Goal: Task Accomplishment & Management: Use online tool/utility

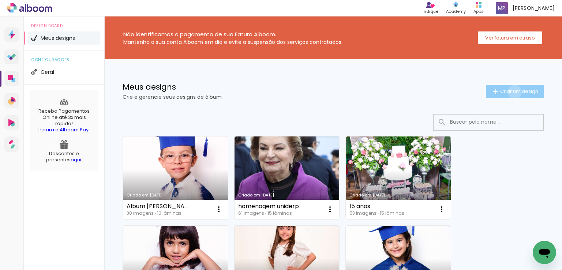
click at [508, 92] on span "Criar um design" at bounding box center [520, 91] width 38 height 5
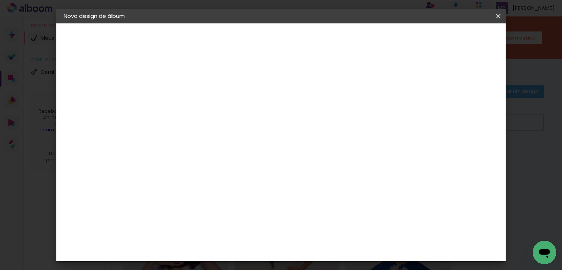
click at [183, 102] on input at bounding box center [183, 98] width 0 height 11
type input "Album Maite"
type paper-input "Album Maite"
click at [0, 0] on slot "Avançar" at bounding box center [0, 0] width 0 height 0
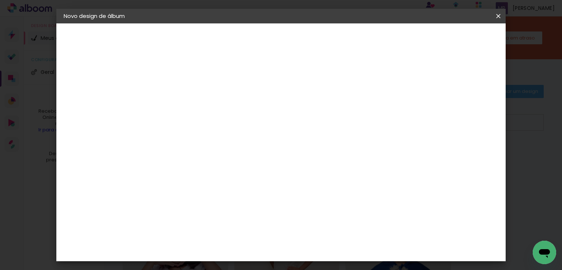
click at [194, 162] on div "Clan Color" at bounding box center [186, 168] width 16 height 12
click at [0, 0] on slot "Avançar" at bounding box center [0, 0] width 0 height 0
click at [260, 261] on span "15 × 20 cm" at bounding box center [246, 270] width 27 height 19
click at [0, 0] on slot "Avançar" at bounding box center [0, 0] width 0 height 0
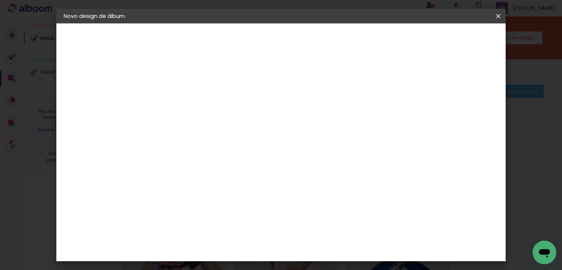
click at [353, 43] on paper-button "Iniciar design" at bounding box center [331, 42] width 43 height 18
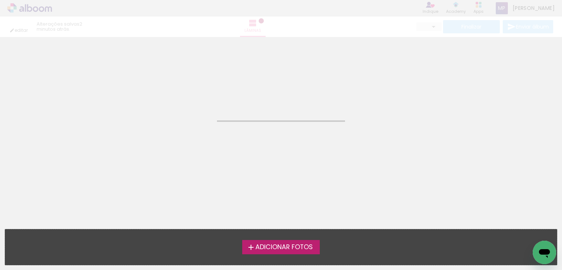
click at [289, 250] on span "Adicionar Fotos" at bounding box center [284, 247] width 57 height 7
click at [0, 0] on input "file" at bounding box center [0, 0] width 0 height 0
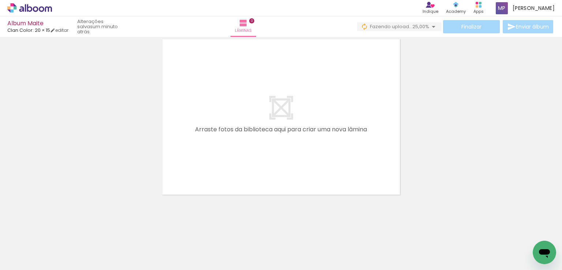
scroll to position [0, 484]
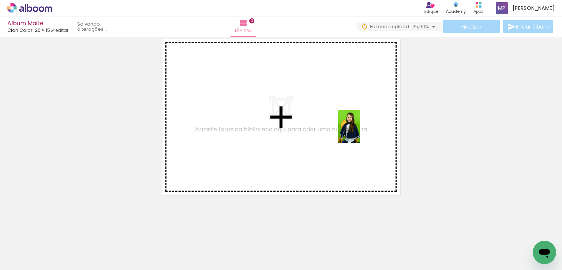
drag, startPoint x: 412, startPoint y: 240, endPoint x: 360, endPoint y: 132, distance: 120.2
click at [360, 132] on quentale-workspace at bounding box center [281, 135] width 562 height 270
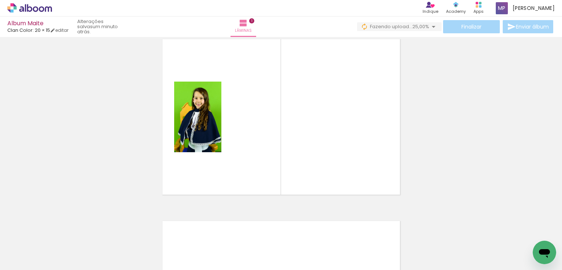
scroll to position [9, 0]
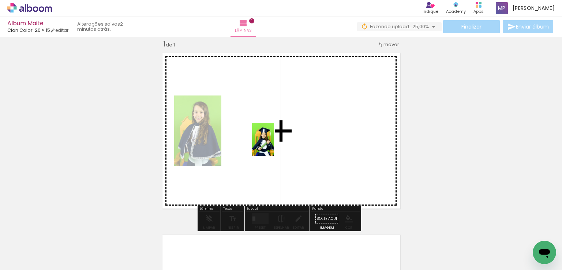
drag, startPoint x: 535, startPoint y: 238, endPoint x: 271, endPoint y: 145, distance: 279.7
click at [271, 145] on quentale-workspace at bounding box center [281, 135] width 562 height 270
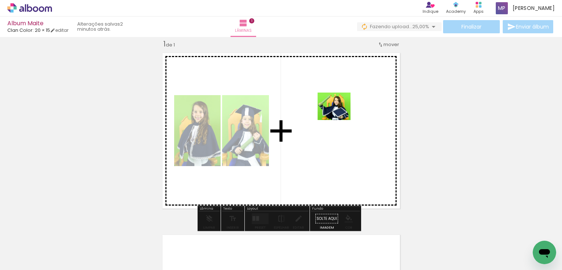
drag, startPoint x: 485, startPoint y: 256, endPoint x: 340, endPoint y: 114, distance: 203.2
click at [340, 114] on quentale-workspace at bounding box center [281, 135] width 562 height 270
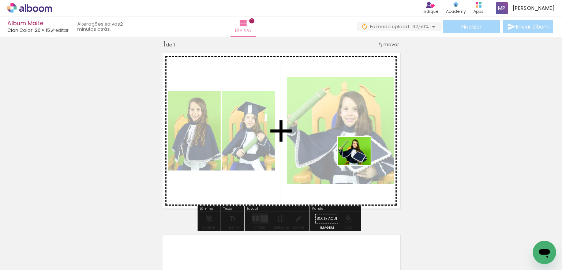
drag, startPoint x: 458, startPoint y: 257, endPoint x: 360, endPoint y: 170, distance: 130.2
click at [359, 159] on quentale-workspace at bounding box center [281, 135] width 562 height 270
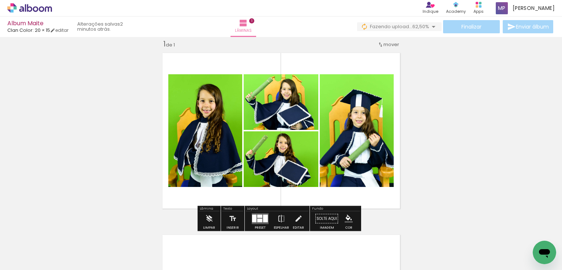
drag, startPoint x: 265, startPoint y: 217, endPoint x: 303, endPoint y: 213, distance: 38.3
click at [265, 217] on div at bounding box center [265, 219] width 5 height 8
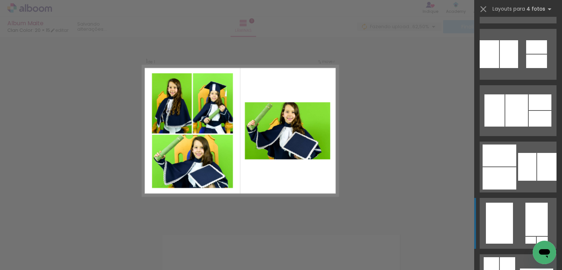
scroll to position [1025, 0]
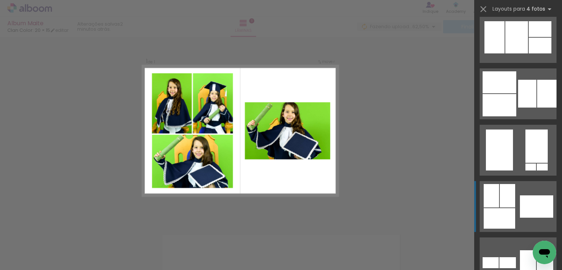
click at [527, 216] on div at bounding box center [536, 207] width 33 height 22
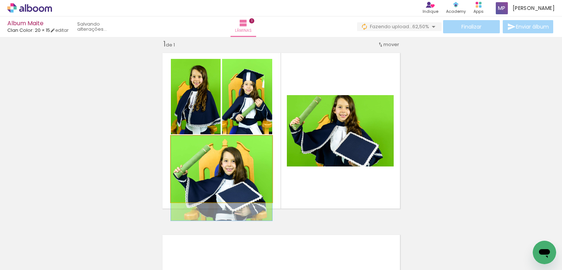
drag, startPoint x: 224, startPoint y: 176, endPoint x: 215, endPoint y: 191, distance: 17.6
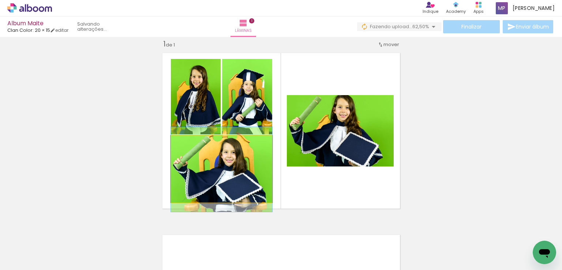
drag, startPoint x: 233, startPoint y: 166, endPoint x: 233, endPoint y: 157, distance: 8.8
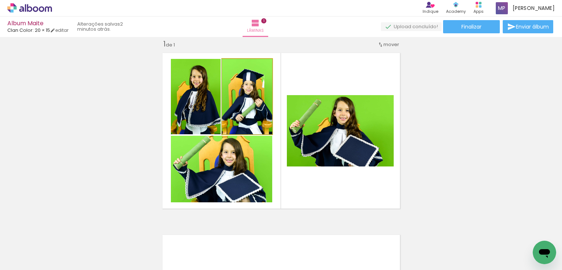
drag, startPoint x: 244, startPoint y: 108, endPoint x: 238, endPoint y: 107, distance: 6.3
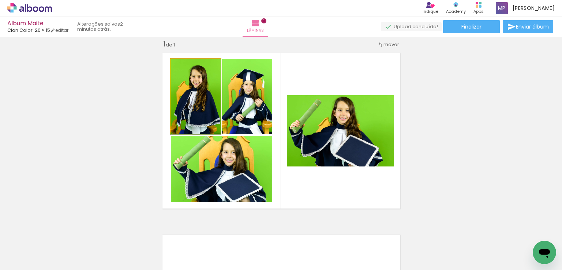
drag, startPoint x: 205, startPoint y: 107, endPoint x: 201, endPoint y: 109, distance: 4.6
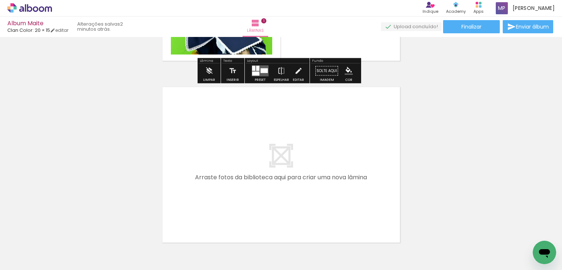
scroll to position [192, 0]
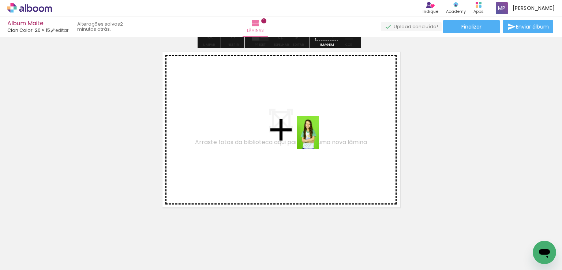
drag, startPoint x: 379, startPoint y: 239, endPoint x: 319, endPoint y: 138, distance: 117.7
click at [319, 138] on quentale-workspace at bounding box center [281, 135] width 562 height 270
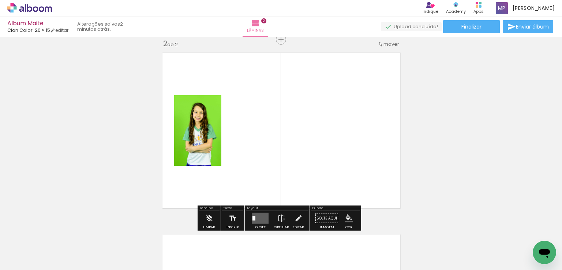
scroll to position [191, 0]
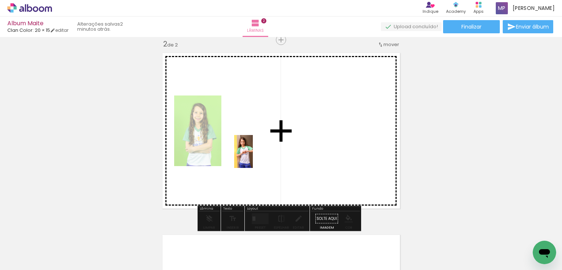
drag, startPoint x: 255, startPoint y: 227, endPoint x: 257, endPoint y: 144, distance: 83.5
click at [257, 144] on quentale-workspace at bounding box center [281, 135] width 562 height 270
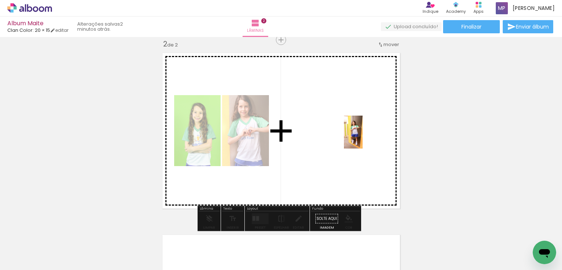
drag, startPoint x: 239, startPoint y: 226, endPoint x: 285, endPoint y: 153, distance: 86.4
click at [363, 137] on quentale-workspace at bounding box center [281, 135] width 562 height 270
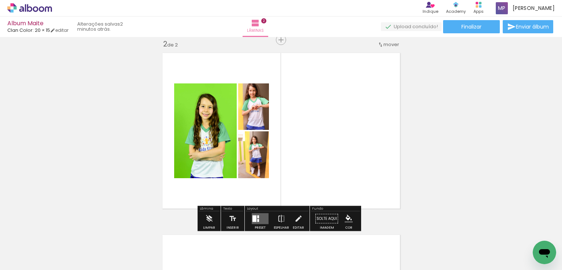
click at [261, 215] on quentale-layouter at bounding box center [260, 218] width 17 height 11
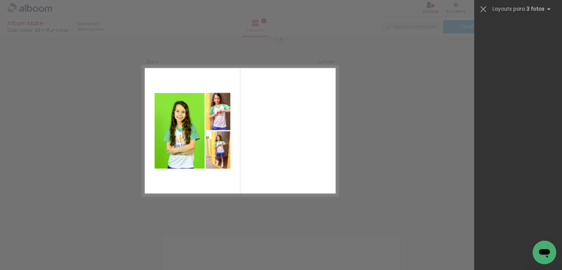
scroll to position [0, 0]
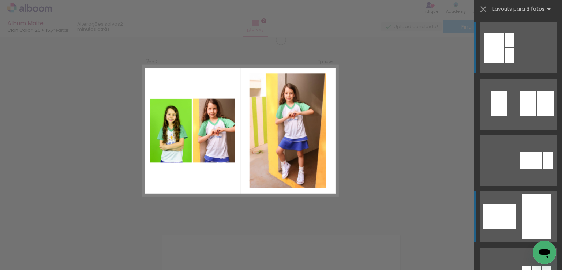
click at [528, 202] on div at bounding box center [537, 216] width 30 height 45
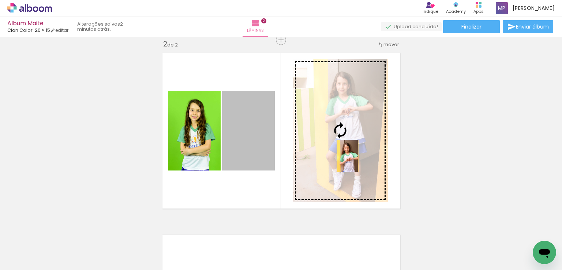
drag, startPoint x: 256, startPoint y: 151, endPoint x: 345, endPoint y: 156, distance: 89.8
click at [0, 0] on slot at bounding box center [0, 0] width 0 height 0
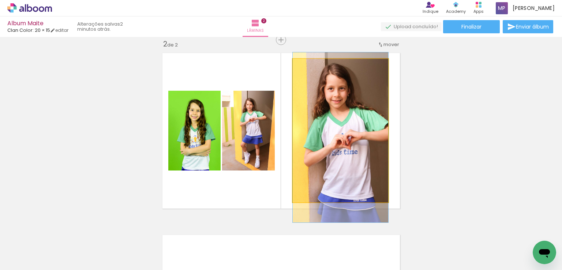
drag, startPoint x: 359, startPoint y: 150, endPoint x: 357, endPoint y: 157, distance: 7.1
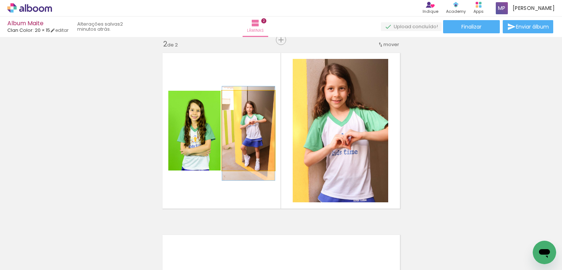
drag, startPoint x: 265, startPoint y: 158, endPoint x: 259, endPoint y: 160, distance: 6.5
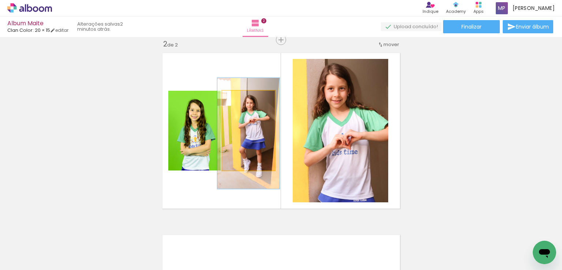
click at [242, 98] on div at bounding box center [243, 98] width 7 height 7
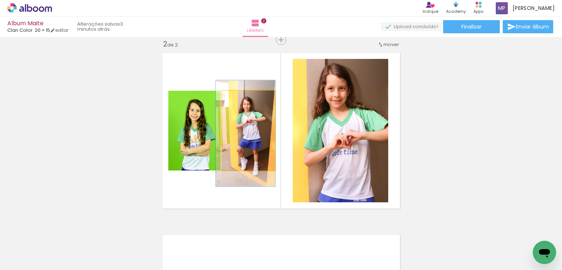
type paper-slider "113"
click at [239, 97] on div at bounding box center [242, 98] width 7 height 7
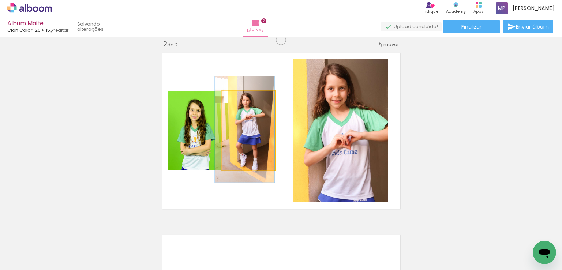
drag, startPoint x: 258, startPoint y: 132, endPoint x: 254, endPoint y: 128, distance: 5.7
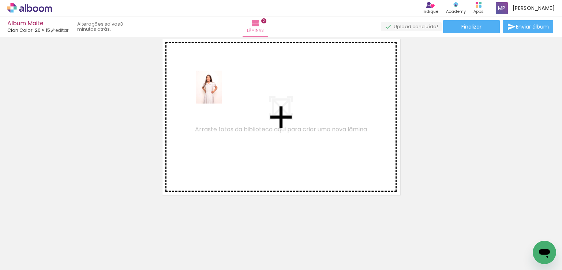
drag, startPoint x: 119, startPoint y: 246, endPoint x: 218, endPoint y: 93, distance: 182.4
click at [218, 93] on quentale-workspace at bounding box center [281, 135] width 562 height 270
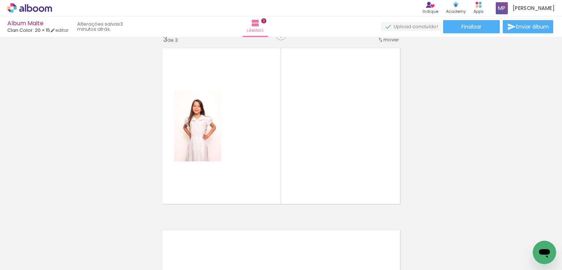
scroll to position [373, 0]
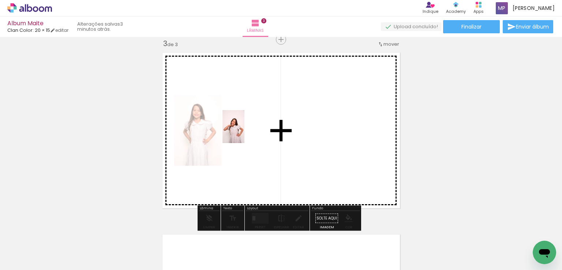
drag, startPoint x: 157, startPoint y: 253, endPoint x: 194, endPoint y: 264, distance: 38.6
click at [245, 131] on quentale-workspace at bounding box center [281, 135] width 562 height 270
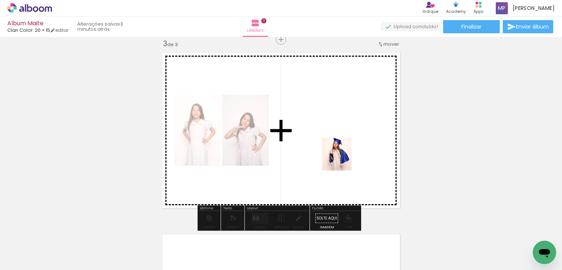
drag, startPoint x: 208, startPoint y: 246, endPoint x: 321, endPoint y: 198, distance: 123.8
click at [355, 147] on quentale-workspace at bounding box center [281, 135] width 562 height 270
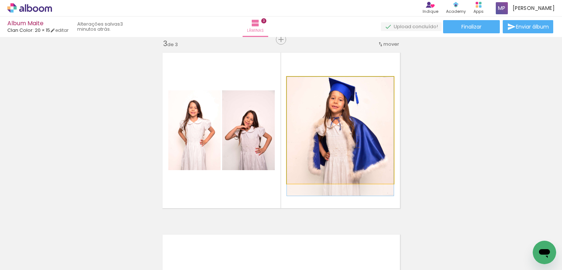
drag, startPoint x: 339, startPoint y: 147, endPoint x: 339, endPoint y: 152, distance: 5.5
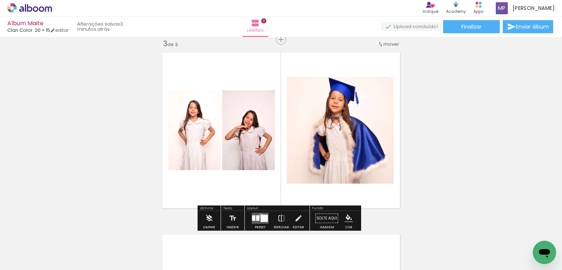
click at [261, 216] on div at bounding box center [264, 218] width 7 height 7
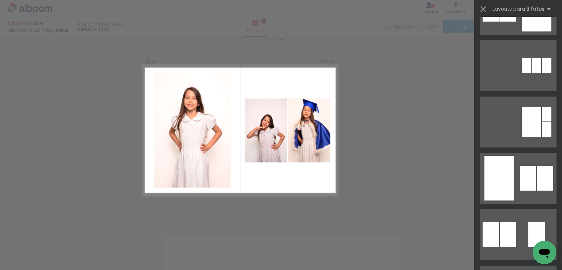
scroll to position [659, 0]
click at [523, 188] on div at bounding box center [528, 177] width 16 height 25
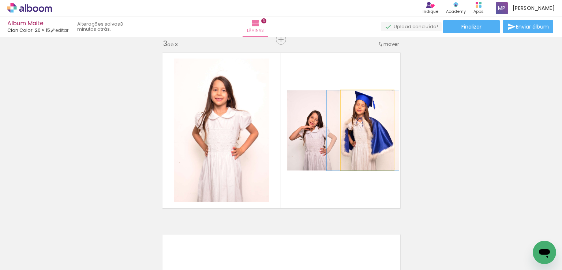
drag, startPoint x: 356, startPoint y: 137, endPoint x: 353, endPoint y: 141, distance: 4.8
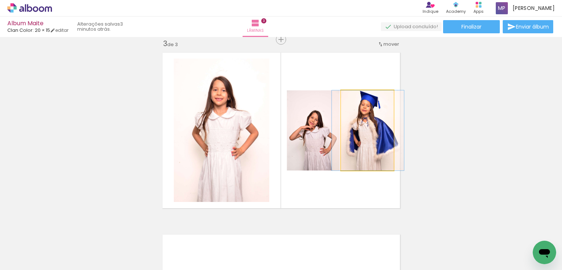
drag, startPoint x: 361, startPoint y: 148, endPoint x: 366, endPoint y: 149, distance: 5.2
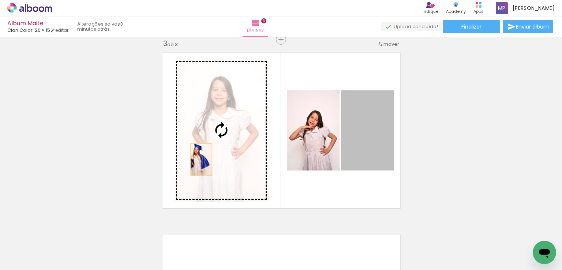
drag, startPoint x: 365, startPoint y: 149, endPoint x: 198, endPoint y: 160, distance: 167.3
click at [0, 0] on slot at bounding box center [0, 0] width 0 height 0
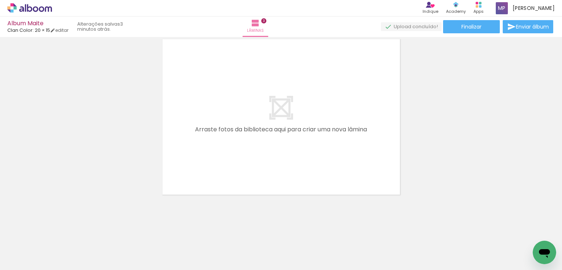
scroll to position [0, 395]
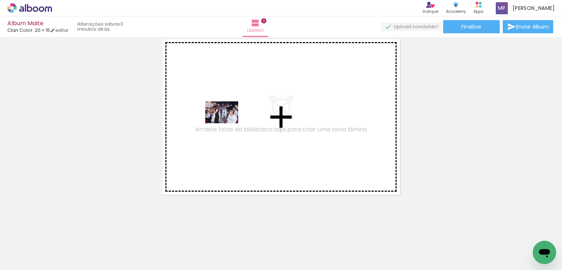
drag, startPoint x: 180, startPoint y: 247, endPoint x: 209, endPoint y: 211, distance: 45.6
click at [228, 120] on quentale-workspace at bounding box center [281, 135] width 562 height 270
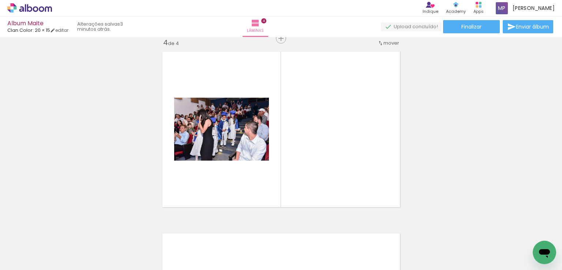
scroll to position [555, 0]
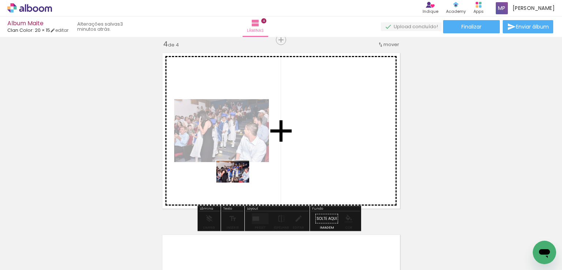
drag, startPoint x: 221, startPoint y: 246, endPoint x: 238, endPoint y: 183, distance: 65.6
click at [238, 183] on quentale-workspace at bounding box center [281, 135] width 562 height 270
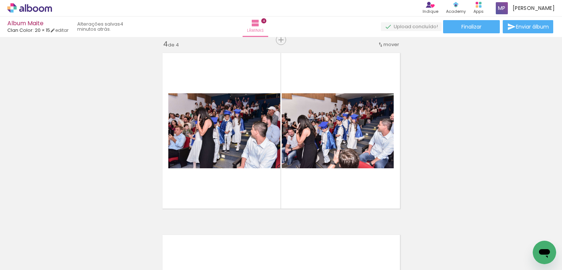
scroll to position [0, 275]
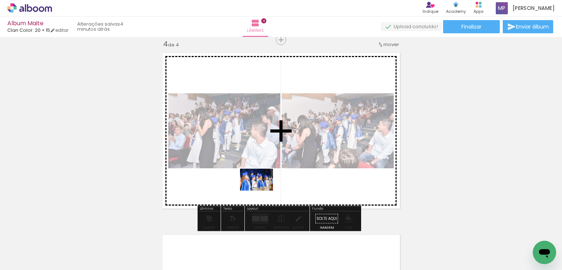
drag, startPoint x: 223, startPoint y: 252, endPoint x: 262, endPoint y: 191, distance: 73.1
click at [262, 191] on quentale-workspace at bounding box center [281, 135] width 562 height 270
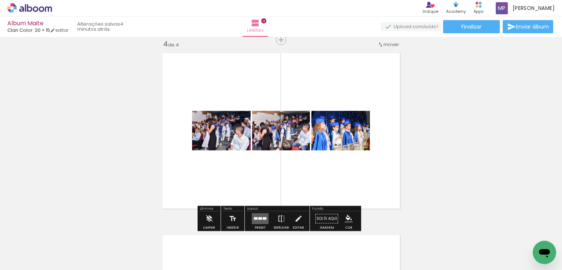
click at [258, 216] on quentale-layouter at bounding box center [260, 218] width 17 height 11
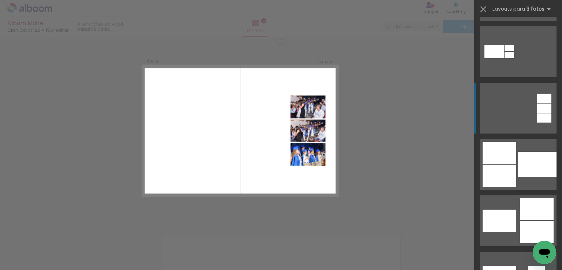
scroll to position [183, 0]
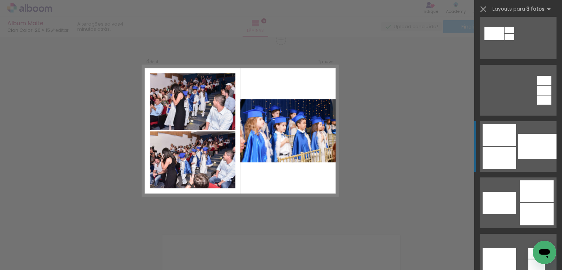
click at [500, 131] on div at bounding box center [500, 135] width 34 height 22
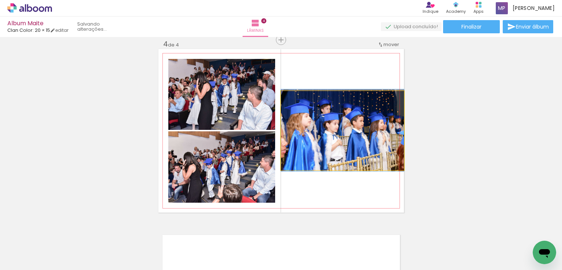
drag, startPoint x: 349, startPoint y: 144, endPoint x: 360, endPoint y: 144, distance: 11.0
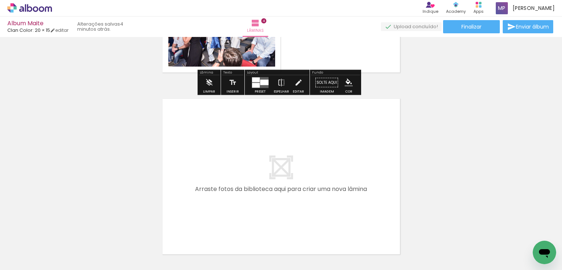
scroll to position [702, 0]
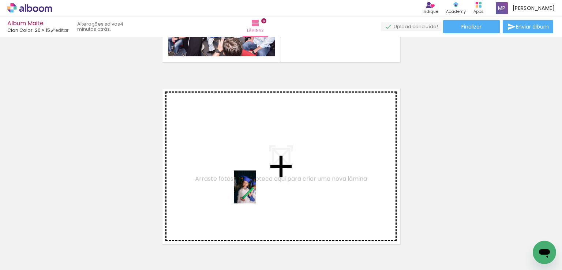
drag, startPoint x: 250, startPoint y: 258, endPoint x: 275, endPoint y: 233, distance: 35.2
click at [257, 190] on quentale-workspace at bounding box center [281, 135] width 562 height 270
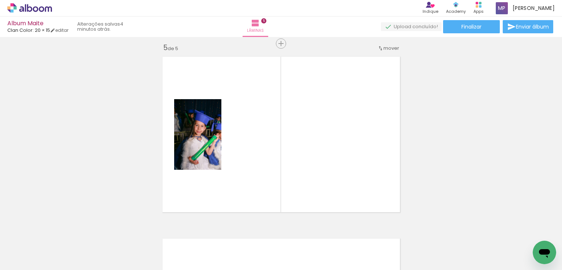
scroll to position [737, 0]
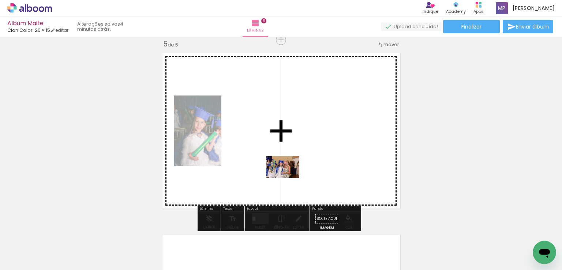
drag, startPoint x: 381, startPoint y: 244, endPoint x: 288, endPoint y: 178, distance: 113.7
click at [288, 178] on quentale-workspace at bounding box center [281, 135] width 562 height 270
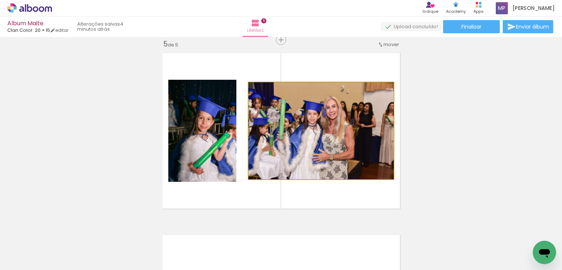
drag, startPoint x: 324, startPoint y: 168, endPoint x: 364, endPoint y: 165, distance: 40.0
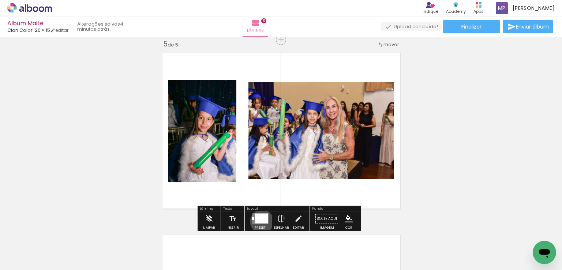
click at [260, 221] on div at bounding box center [261, 219] width 13 height 10
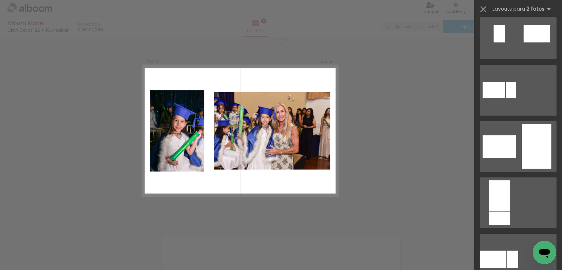
scroll to position [0, 0]
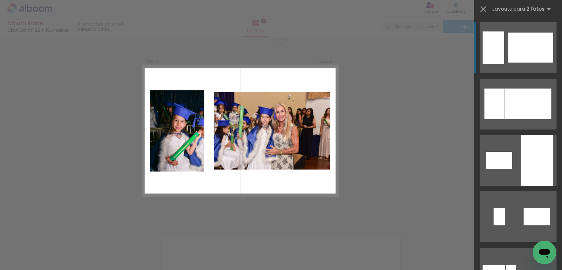
click at [525, 62] on div at bounding box center [531, 48] width 45 height 30
click at [514, 37] on div at bounding box center [531, 48] width 45 height 30
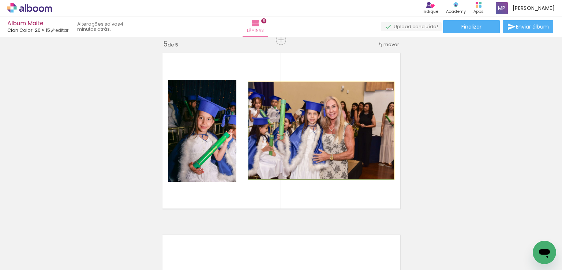
drag, startPoint x: 367, startPoint y: 131, endPoint x: 388, endPoint y: 129, distance: 20.6
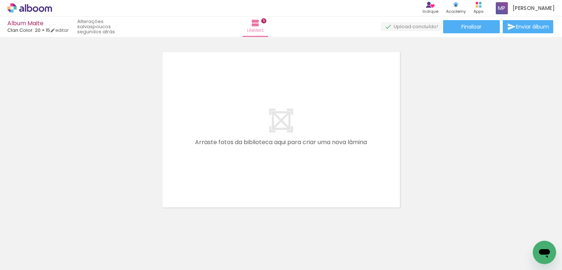
scroll to position [0, 237]
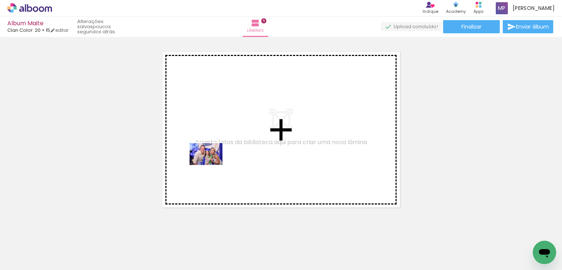
drag, startPoint x: 173, startPoint y: 250, endPoint x: 212, endPoint y: 216, distance: 51.9
click at [215, 156] on quentale-workspace at bounding box center [281, 135] width 562 height 270
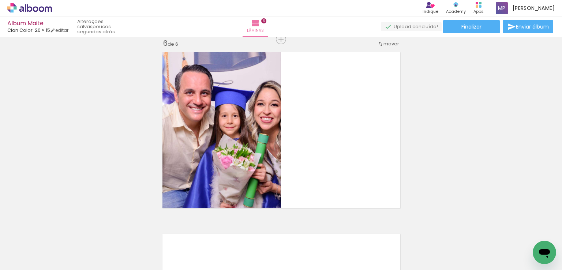
scroll to position [919, 0]
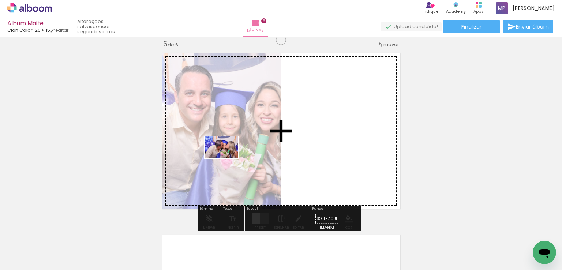
drag, startPoint x: 210, startPoint y: 244, endPoint x: 220, endPoint y: 179, distance: 65.9
click at [227, 159] on quentale-workspace at bounding box center [281, 135] width 562 height 270
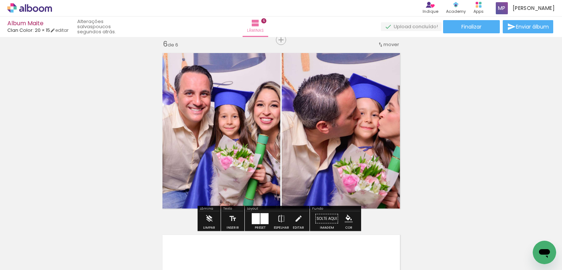
scroll to position [0, 59]
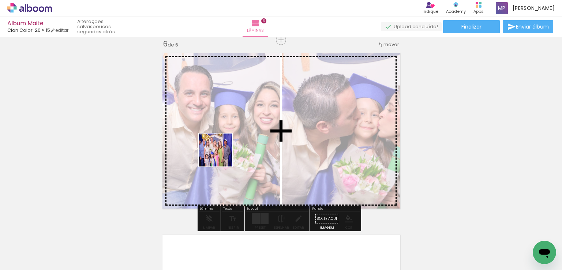
drag, startPoint x: 213, startPoint y: 174, endPoint x: 222, endPoint y: 154, distance: 22.1
click at [222, 154] on quentale-workspace at bounding box center [281, 135] width 562 height 270
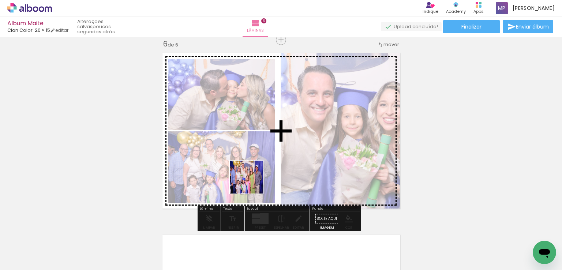
drag, startPoint x: 229, startPoint y: 254, endPoint x: 265, endPoint y: 156, distance: 105.3
click at [265, 156] on quentale-workspace at bounding box center [281, 135] width 562 height 270
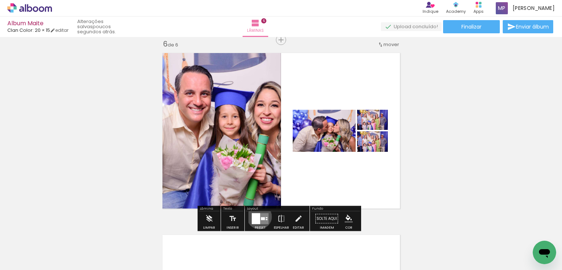
click at [258, 216] on div at bounding box center [256, 218] width 8 height 11
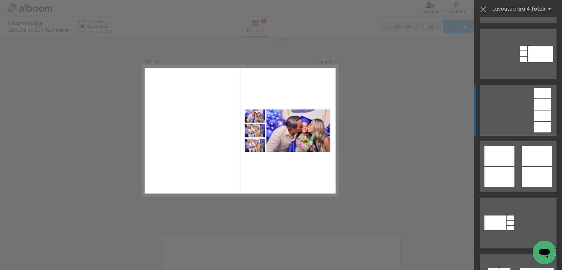
scroll to position [513, 0]
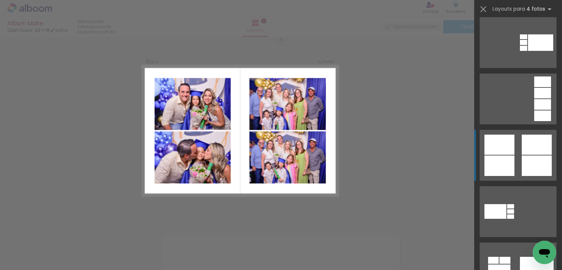
click at [525, 148] on div at bounding box center [537, 145] width 30 height 20
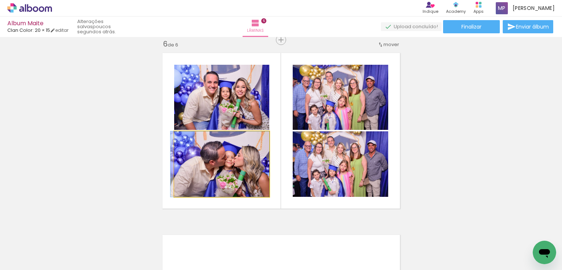
drag, startPoint x: 230, startPoint y: 182, endPoint x: 215, endPoint y: 181, distance: 14.3
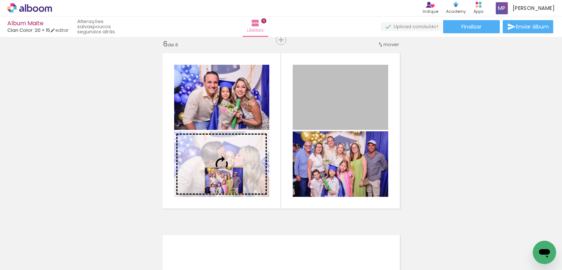
drag, startPoint x: 338, startPoint y: 96, endPoint x: 221, endPoint y: 181, distance: 143.7
click at [0, 0] on slot at bounding box center [0, 0] width 0 height 0
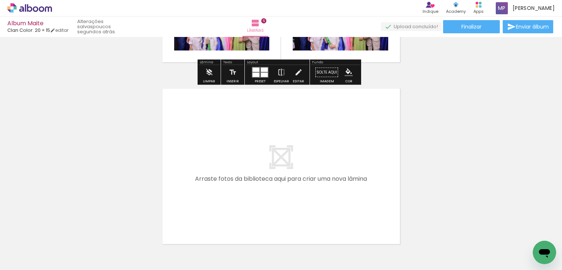
scroll to position [0, 290]
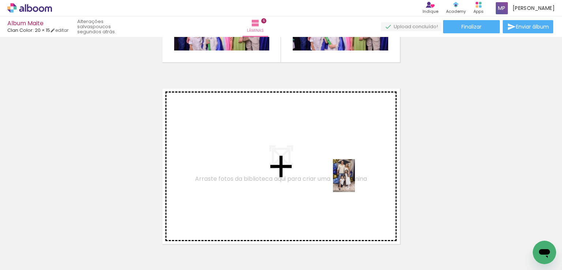
drag, startPoint x: 488, startPoint y: 253, endPoint x: 345, endPoint y: 252, distance: 142.4
click at [353, 181] on quentale-workspace at bounding box center [281, 135] width 562 height 270
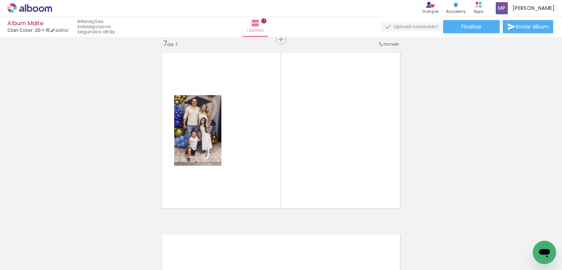
scroll to position [0, 180]
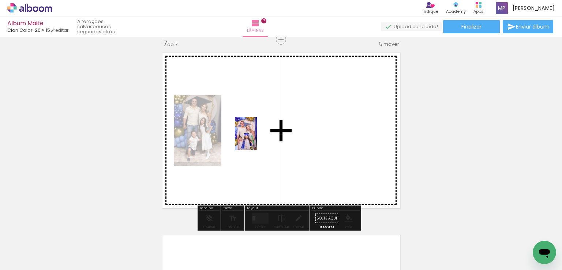
drag, startPoint x: 186, startPoint y: 250, endPoint x: 259, endPoint y: 181, distance: 100.2
click at [257, 139] on quentale-workspace at bounding box center [281, 135] width 562 height 270
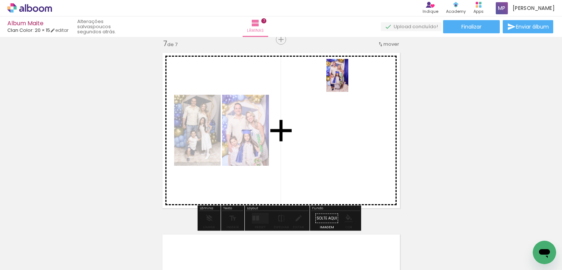
drag, startPoint x: 150, startPoint y: 243, endPoint x: 349, endPoint y: 81, distance: 256.3
click at [349, 81] on quentale-workspace at bounding box center [281, 135] width 562 height 270
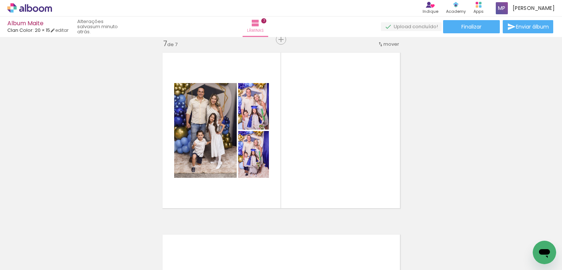
scroll to position [0, 371]
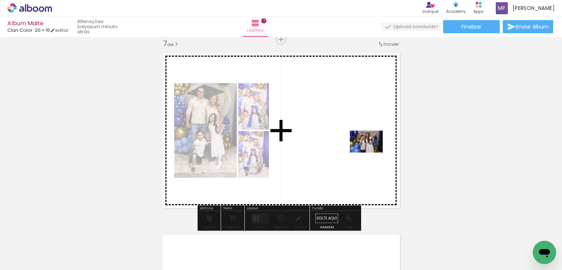
drag, startPoint x: 449, startPoint y: 250, endPoint x: 367, endPoint y: 145, distance: 133.0
click at [367, 145] on quentale-workspace at bounding box center [281, 135] width 562 height 270
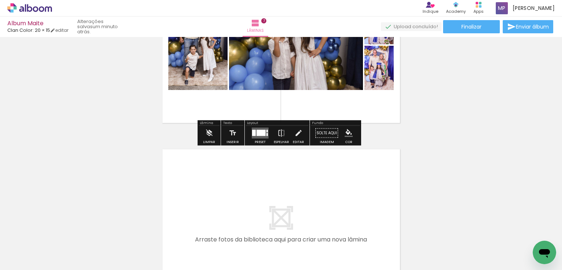
scroll to position [1187, 0]
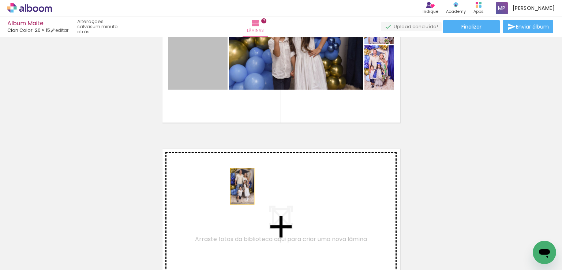
drag, startPoint x: 183, startPoint y: 64, endPoint x: 374, endPoint y: 63, distance: 191.1
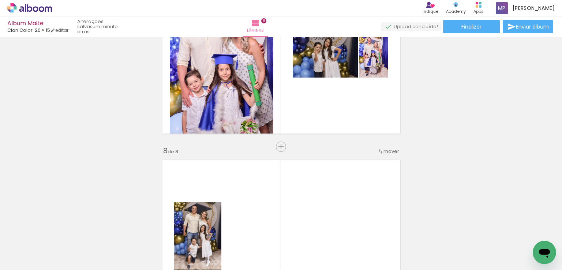
scroll to position [1173, 0]
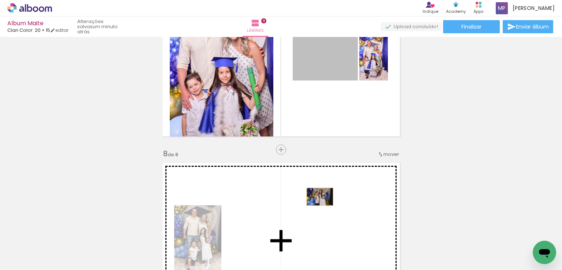
drag, startPoint x: 310, startPoint y: 67, endPoint x: 317, endPoint y: 212, distance: 145.1
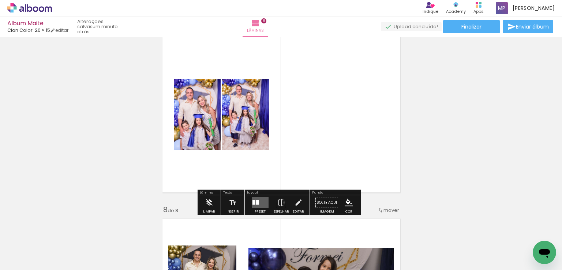
scroll to position [1100, 0]
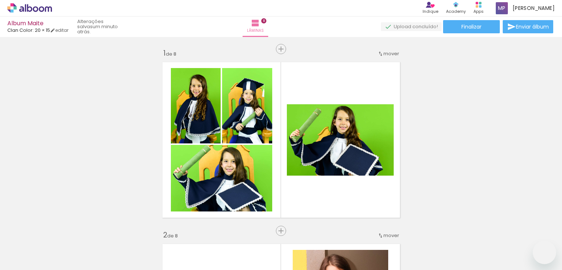
click at [0, 0] on div "Confirmar Cancelar" at bounding box center [0, 0] width 0 height 0
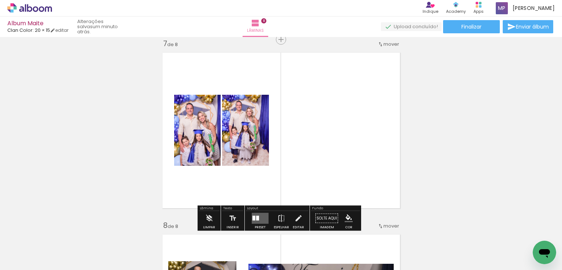
click at [255, 223] on quentale-layouter at bounding box center [260, 218] width 17 height 11
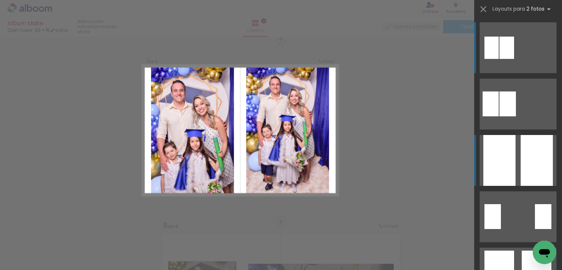
click at [512, 143] on div at bounding box center [500, 160] width 32 height 51
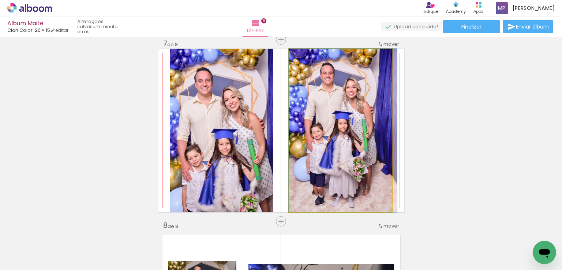
drag, startPoint x: 333, startPoint y: 174, endPoint x: 337, endPoint y: 178, distance: 5.4
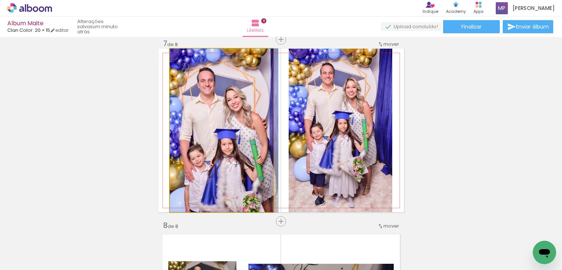
drag, startPoint x: 228, startPoint y: 173, endPoint x: 232, endPoint y: 163, distance: 11.0
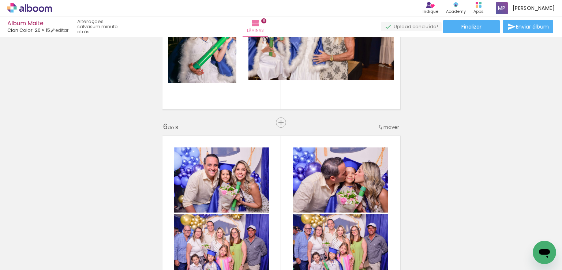
scroll to position [808, 0]
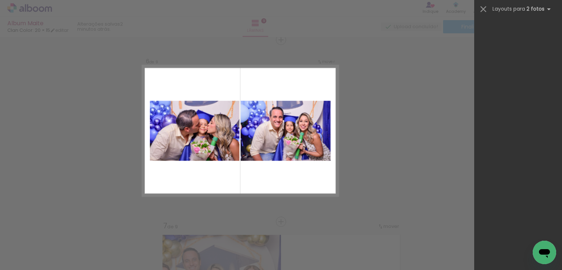
scroll to position [959, 0]
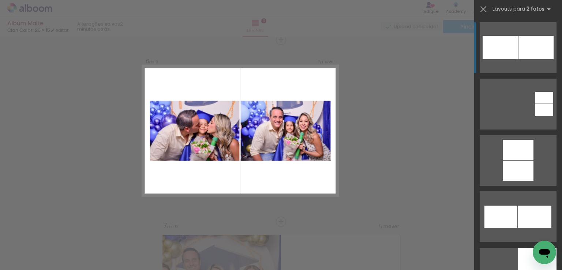
click at [395, 45] on div "Confirmar Cancelar" at bounding box center [281, 36] width 562 height 1837
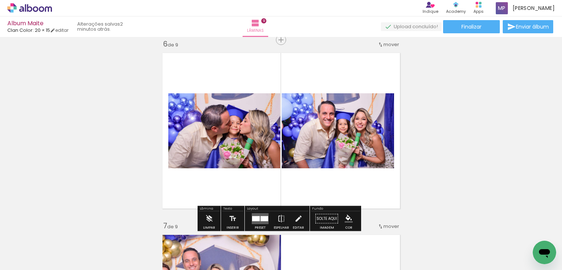
click at [31, 261] on span "Adicionar Fotos" at bounding box center [26, 260] width 22 height 8
click at [0, 0] on input "file" at bounding box center [0, 0] width 0 height 0
click input "file" at bounding box center [0, 0] width 0 height 0
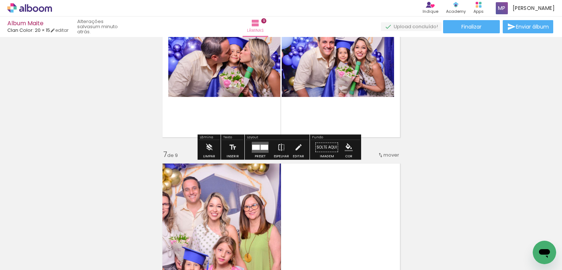
scroll to position [992, 0]
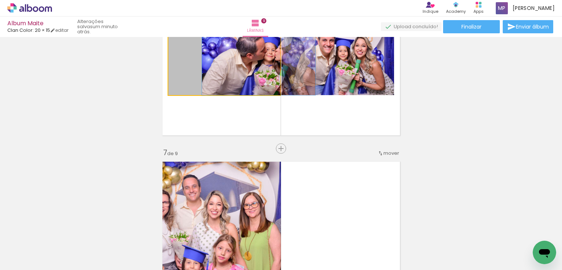
drag, startPoint x: 232, startPoint y: 65, endPoint x: 190, endPoint y: 68, distance: 41.5
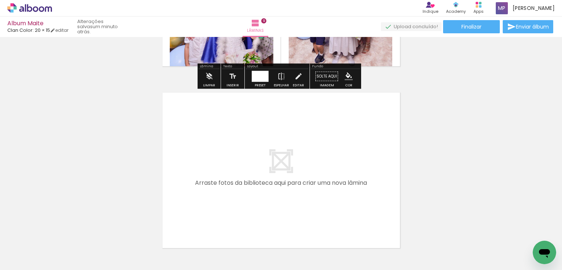
scroll to position [1615, 0]
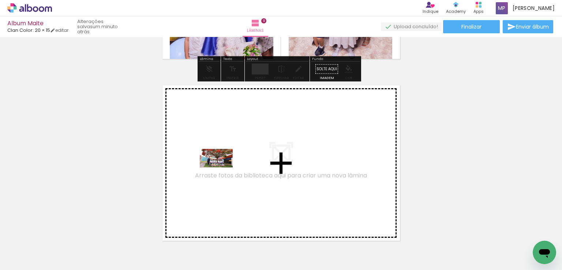
drag, startPoint x: 504, startPoint y: 253, endPoint x: 221, endPoint y: 170, distance: 294.4
click at [221, 170] on quentale-workspace at bounding box center [281, 135] width 562 height 270
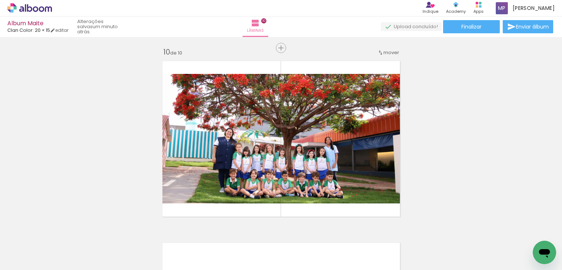
scroll to position [1647, 0]
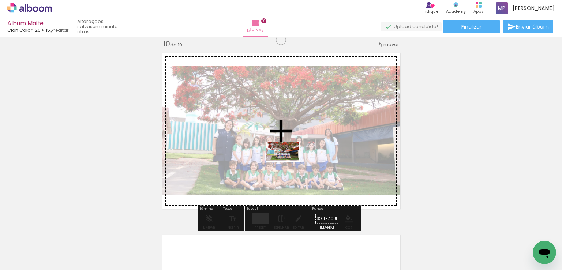
drag, startPoint x: 528, startPoint y: 247, endPoint x: 287, endPoint y: 163, distance: 255.3
click at [287, 163] on quentale-workspace at bounding box center [281, 135] width 562 height 270
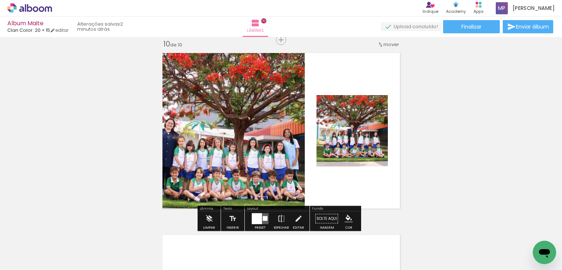
click at [257, 219] on div at bounding box center [257, 218] width 10 height 11
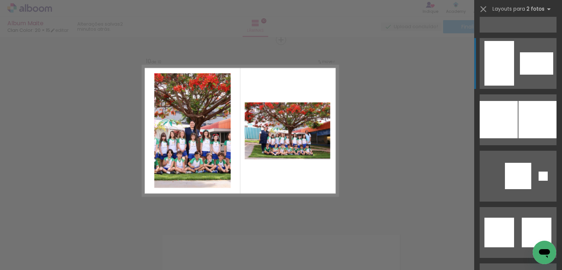
scroll to position [3771, 0]
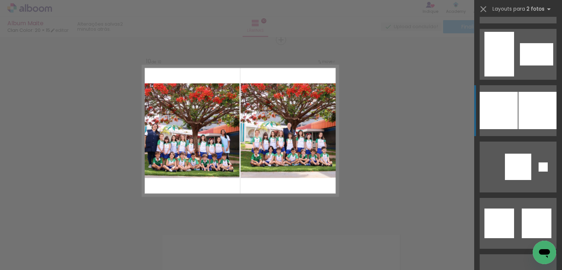
click at [524, 122] on div at bounding box center [538, 110] width 38 height 37
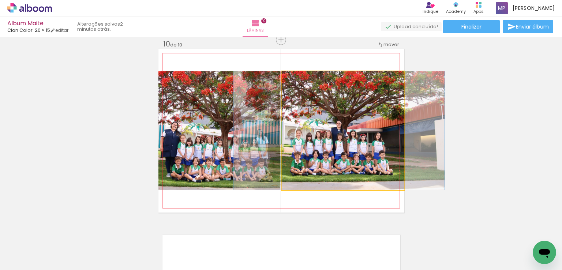
drag, startPoint x: 357, startPoint y: 157, endPoint x: 354, endPoint y: 157, distance: 3.7
drag, startPoint x: 343, startPoint y: 161, endPoint x: 344, endPoint y: 171, distance: 9.9
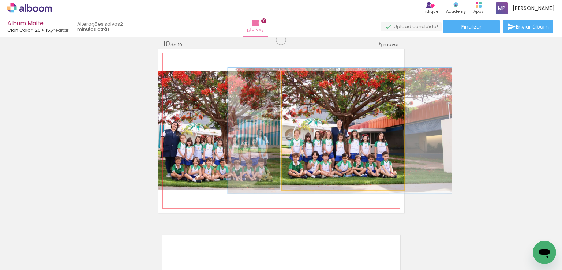
type paper-slider "106"
click at [298, 78] on div at bounding box center [300, 79] width 7 height 7
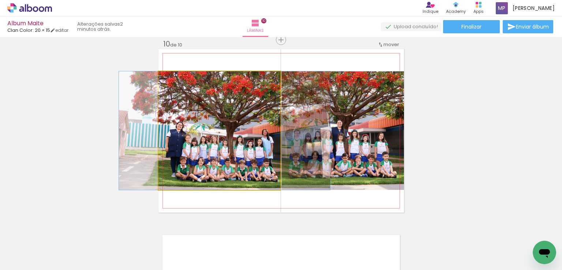
drag, startPoint x: 248, startPoint y: 140, endPoint x: 253, endPoint y: 139, distance: 5.2
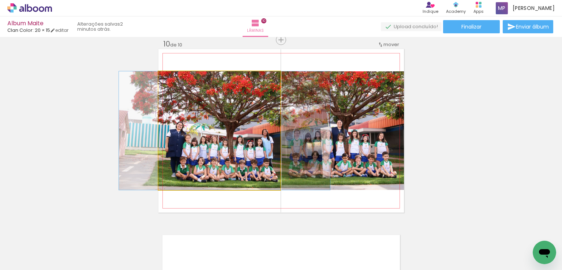
click at [227, 134] on quentale-photo at bounding box center [220, 130] width 122 height 119
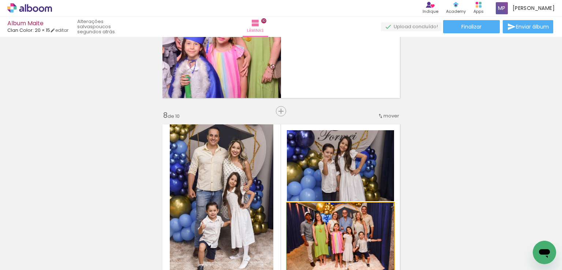
scroll to position [1208, 0]
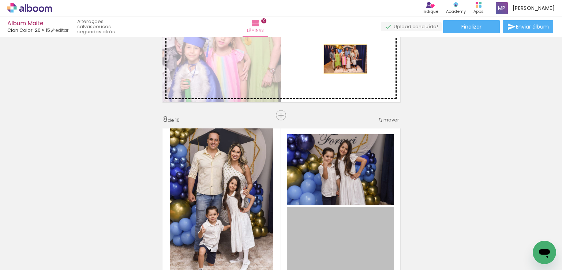
drag, startPoint x: 336, startPoint y: 164, endPoint x: 343, endPoint y: 59, distance: 104.9
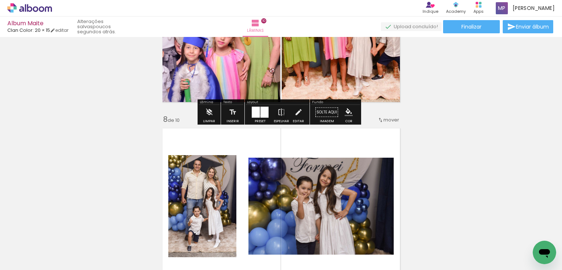
click at [261, 115] on div at bounding box center [265, 112] width 8 height 11
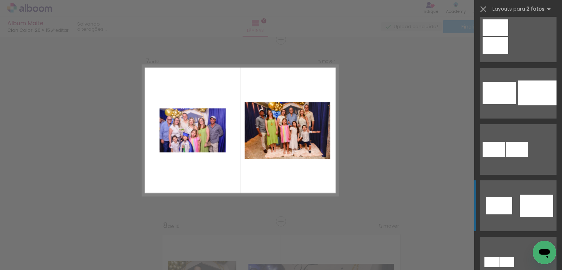
scroll to position [308, 0]
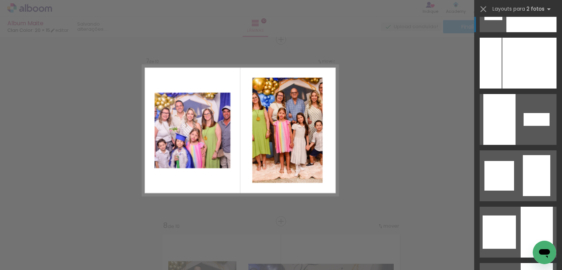
scroll to position [4143, 0]
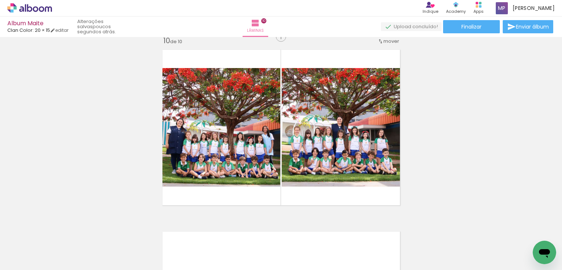
scroll to position [1648, 0]
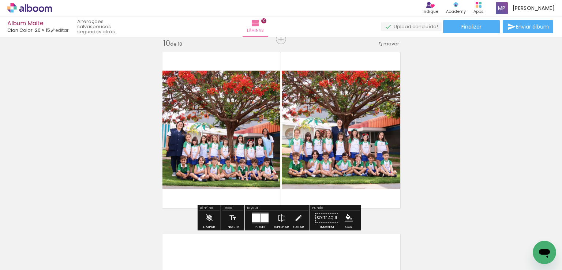
click at [259, 215] on quentale-layouter at bounding box center [260, 218] width 17 height 11
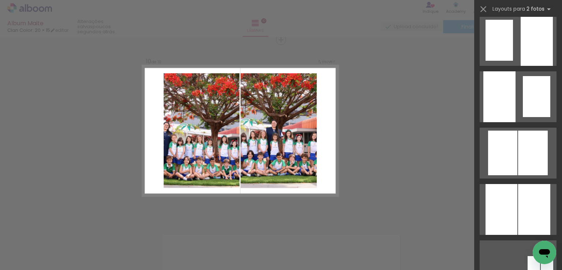
scroll to position [5103, 0]
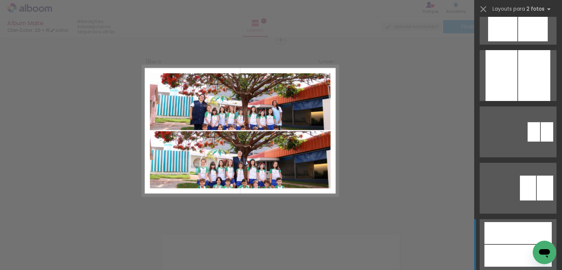
click at [513, 232] on div at bounding box center [518, 233] width 67 height 22
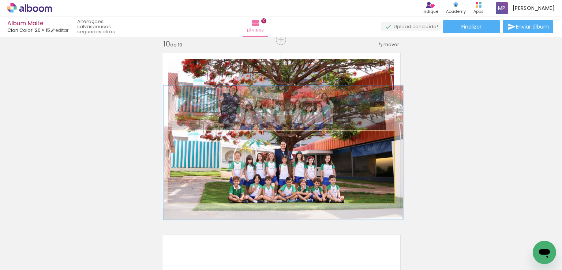
drag, startPoint x: 343, startPoint y: 177, endPoint x: 346, endPoint y: 163, distance: 14.5
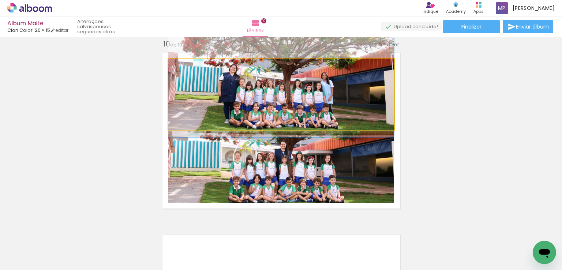
drag, startPoint x: 360, startPoint y: 103, endPoint x: 369, endPoint y: 83, distance: 22.3
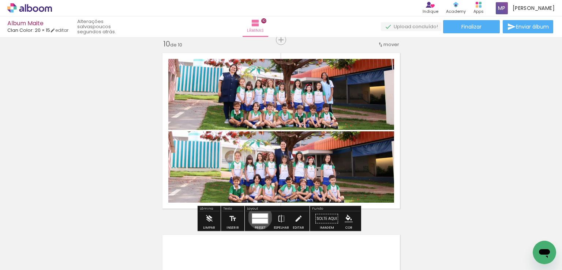
click at [259, 217] on div at bounding box center [260, 216] width 16 height 4
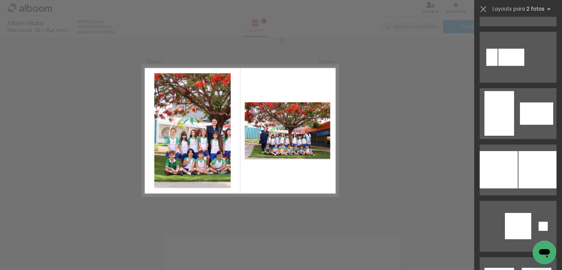
scroll to position [3675, 0]
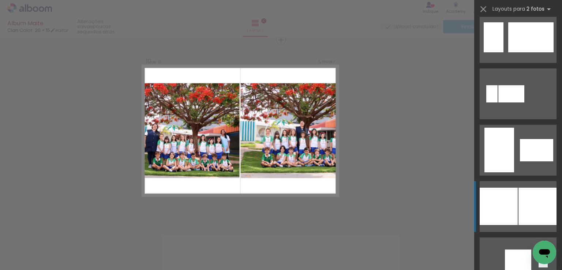
click at [508, 213] on div at bounding box center [499, 206] width 38 height 37
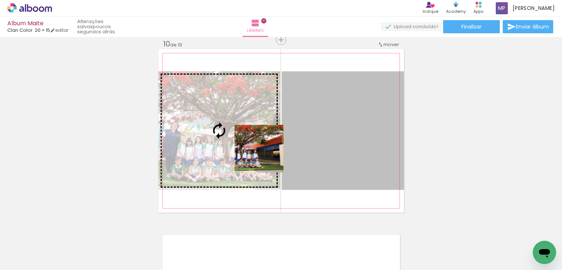
drag, startPoint x: 350, startPoint y: 150, endPoint x: 243, endPoint y: 145, distance: 107.0
click at [0, 0] on slot at bounding box center [0, 0] width 0 height 0
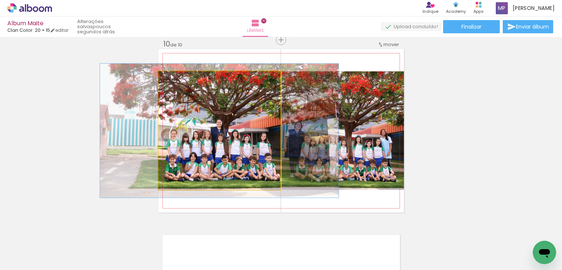
type paper-slider "113"
click at [177, 80] on div at bounding box center [178, 79] width 7 height 7
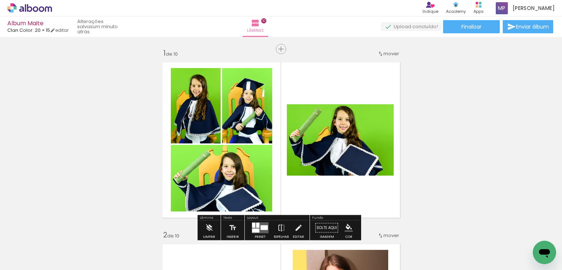
scroll to position [37, 0]
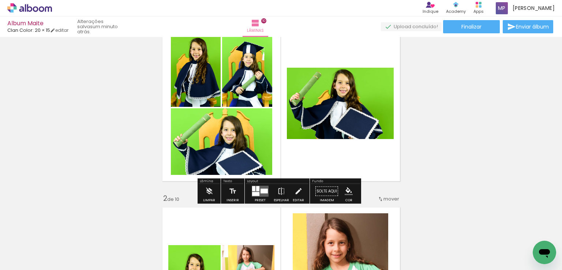
click at [258, 191] on quentale-layouter at bounding box center [260, 191] width 17 height 11
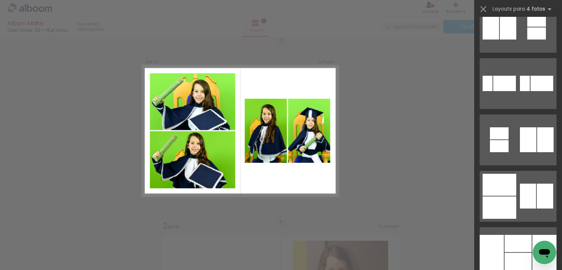
scroll to position [1440, 0]
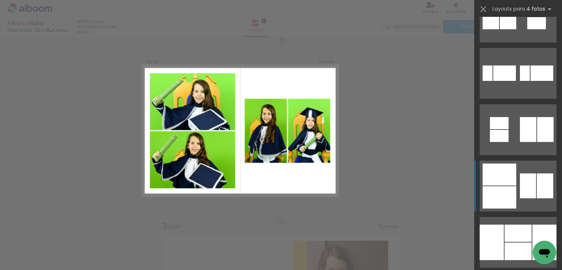
click at [495, 186] on quentale-layouter at bounding box center [518, 186] width 77 height 51
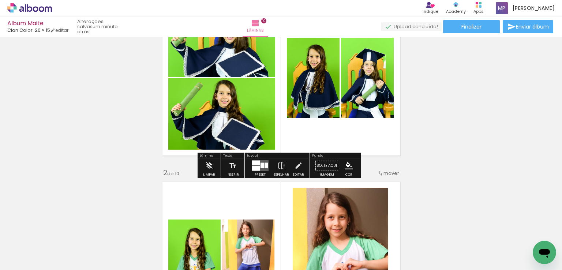
scroll to position [46, 0]
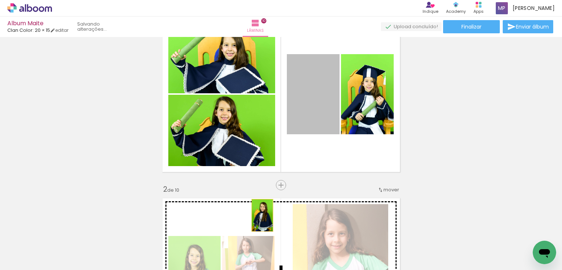
drag, startPoint x: 326, startPoint y: 116, endPoint x: 260, endPoint y: 215, distance: 119.6
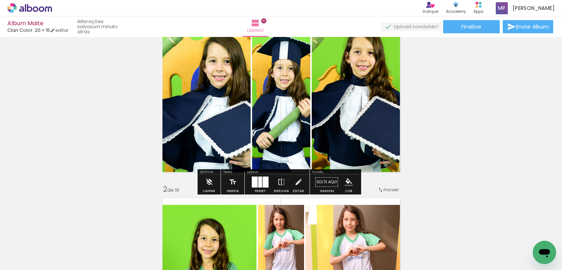
drag, startPoint x: 265, startPoint y: 185, endPoint x: 284, endPoint y: 178, distance: 20.3
click at [265, 185] on div at bounding box center [266, 182] width 6 height 11
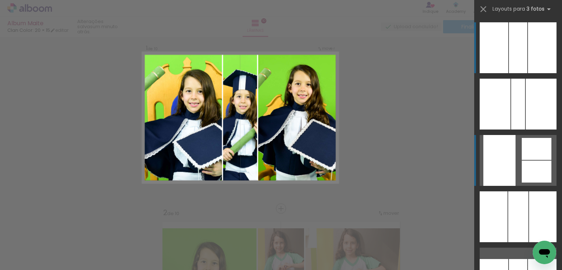
scroll to position [9, 0]
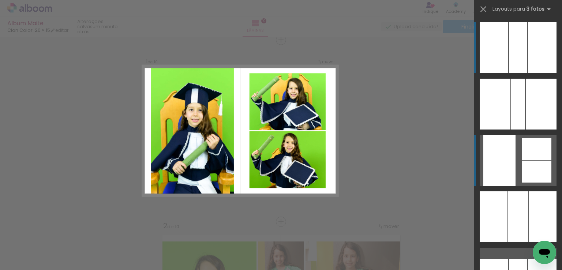
click at [499, 160] on div at bounding box center [500, 160] width 32 height 51
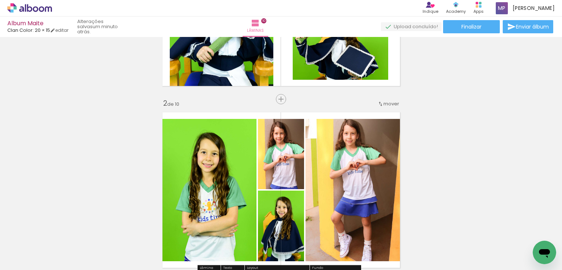
scroll to position [119, 0]
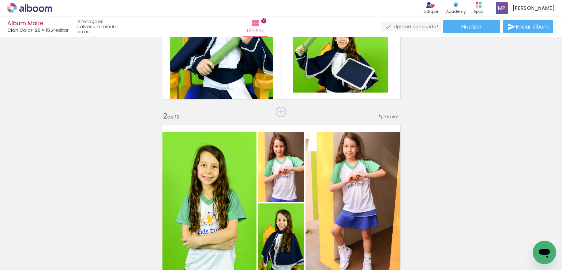
click at [380, 115] on iron-icon at bounding box center [381, 117] width 6 height 6
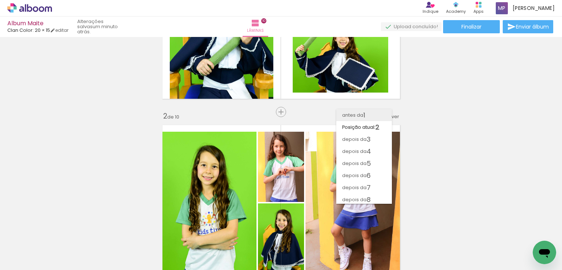
click at [383, 116] on paper-item "antes da 1" at bounding box center [364, 115] width 56 height 12
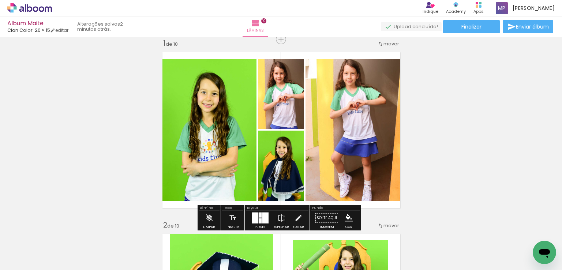
scroll to position [9, 0]
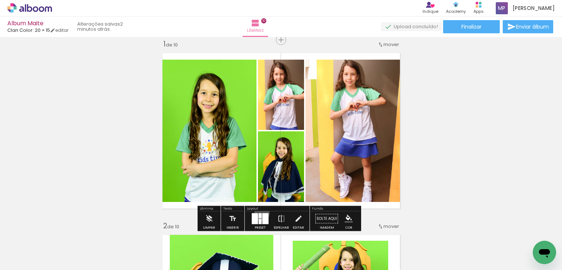
click at [260, 213] on quentale-layouter at bounding box center [260, 218] width 17 height 11
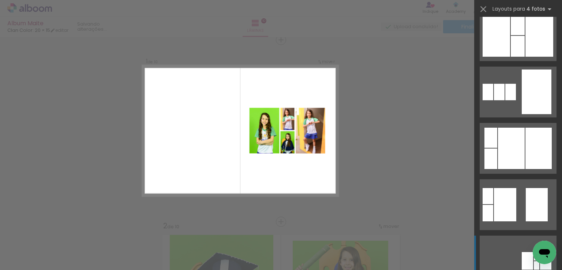
scroll to position [732, 0]
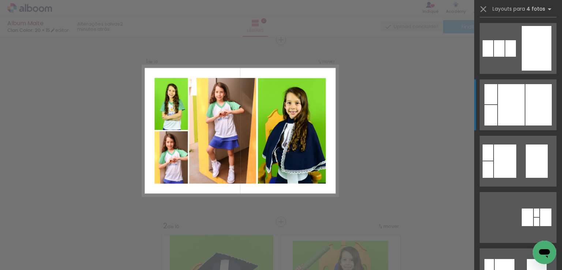
click at [512, 113] on div at bounding box center [511, 104] width 27 height 41
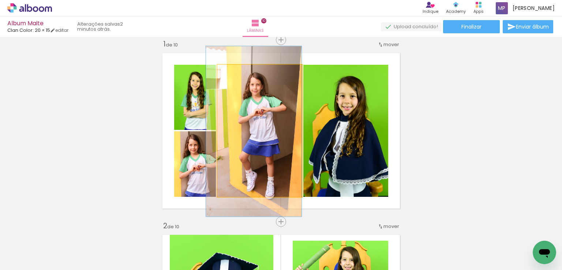
drag, startPoint x: 253, startPoint y: 153, endPoint x: 240, endPoint y: 156, distance: 13.4
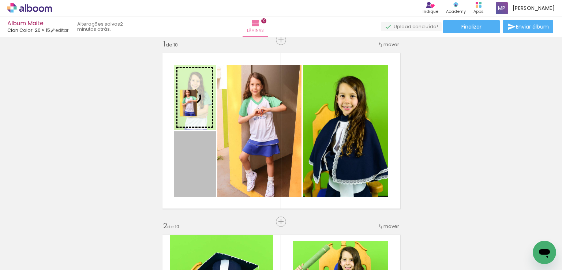
drag, startPoint x: 187, startPoint y: 180, endPoint x: 186, endPoint y: 103, distance: 77.3
click at [0, 0] on slot at bounding box center [0, 0] width 0 height 0
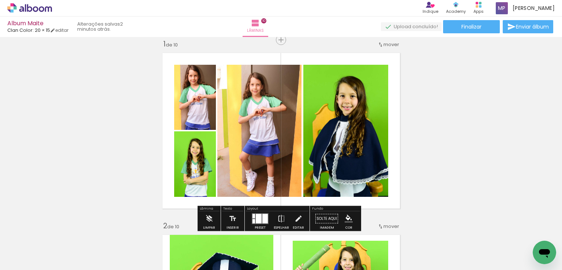
click at [258, 221] on div at bounding box center [259, 219] width 6 height 10
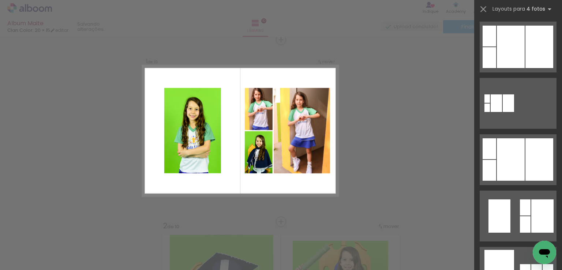
scroll to position [2254, 0]
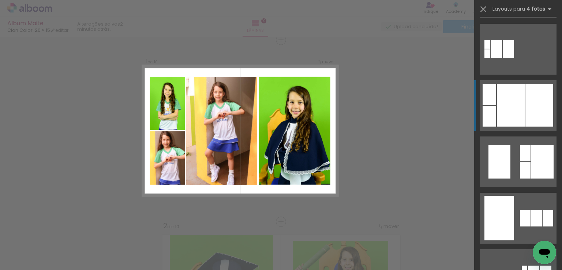
click at [520, 129] on quentale-layouter at bounding box center [518, 105] width 77 height 51
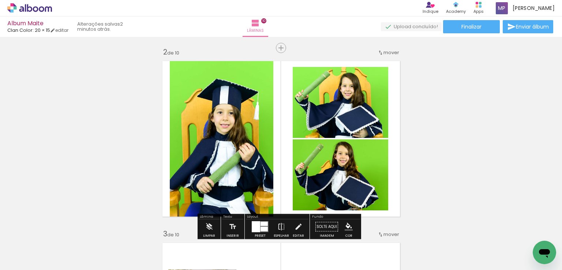
scroll to position [192, 0]
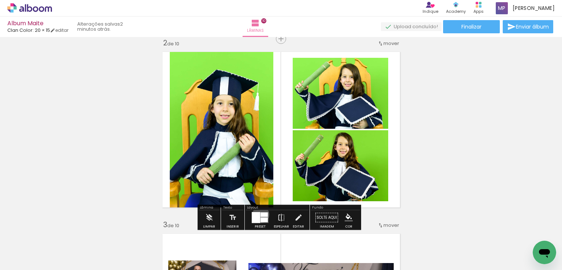
click at [261, 214] on div at bounding box center [264, 215] width 7 height 4
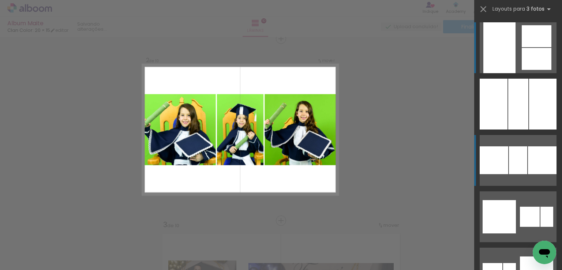
scroll to position [191, 0]
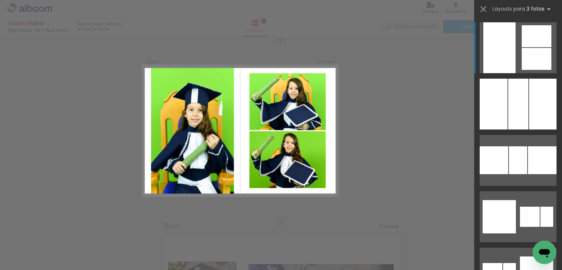
click at [512, 44] on div at bounding box center [500, 47] width 32 height 51
click at [493, 57] on div at bounding box center [500, 47] width 32 height 51
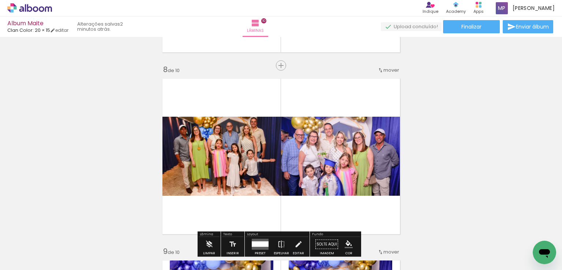
scroll to position [1245, 0]
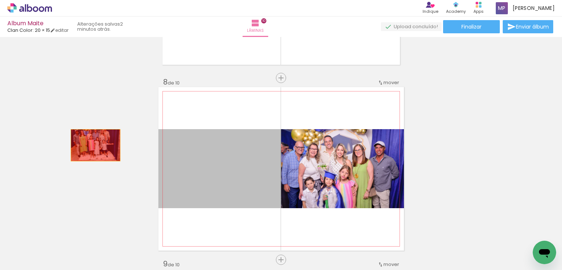
drag, startPoint x: 255, startPoint y: 165, endPoint x: 92, endPoint y: 145, distance: 164.1
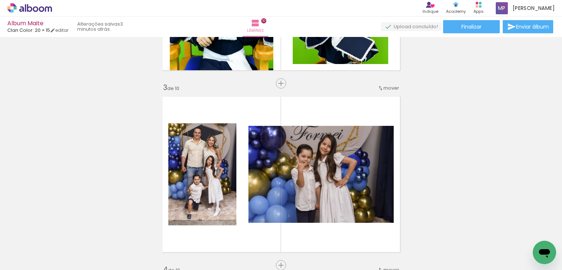
scroll to position [0, 0]
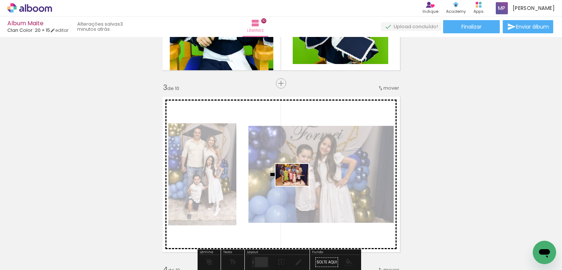
drag, startPoint x: 79, startPoint y: 245, endPoint x: 298, endPoint y: 186, distance: 226.8
click at [298, 186] on quentale-workspace at bounding box center [281, 135] width 562 height 270
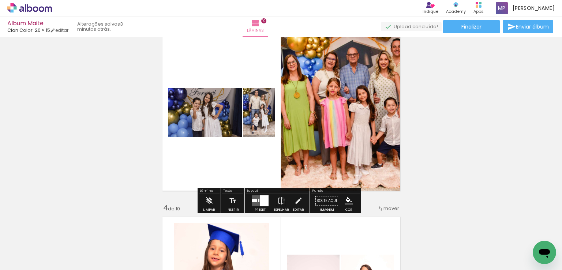
scroll to position [366, 0]
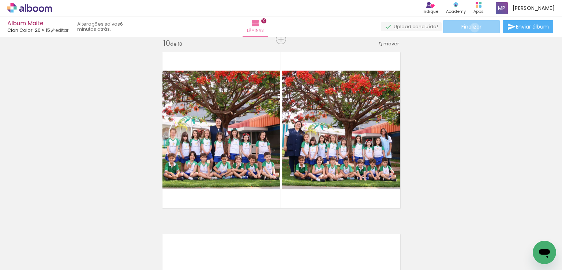
click at [472, 27] on span "Finalizar" at bounding box center [472, 26] width 20 height 5
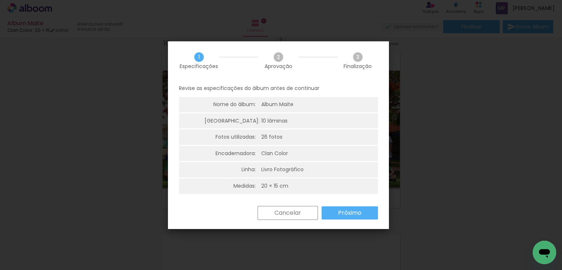
click at [365, 211] on paper-button "Próximo" at bounding box center [350, 213] width 56 height 13
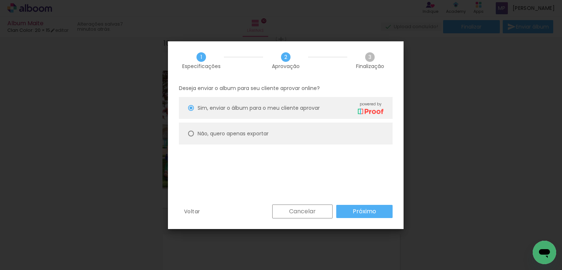
click at [189, 138] on paper-radio-button "Não, quero apenas exportar" at bounding box center [286, 134] width 214 height 22
type paper-radio-button "on"
click at [349, 210] on paper-button "Próximo" at bounding box center [364, 211] width 56 height 13
type input "Alta, 300 DPI"
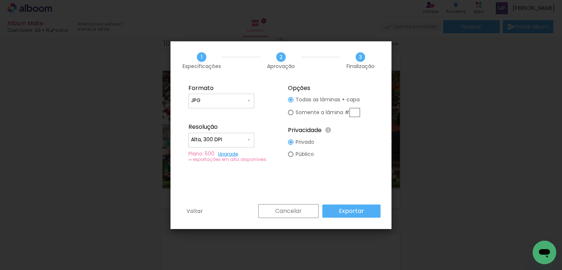
click at [0, 0] on slot "Exportar" at bounding box center [0, 0] width 0 height 0
